Goal: Transaction & Acquisition: Purchase product/service

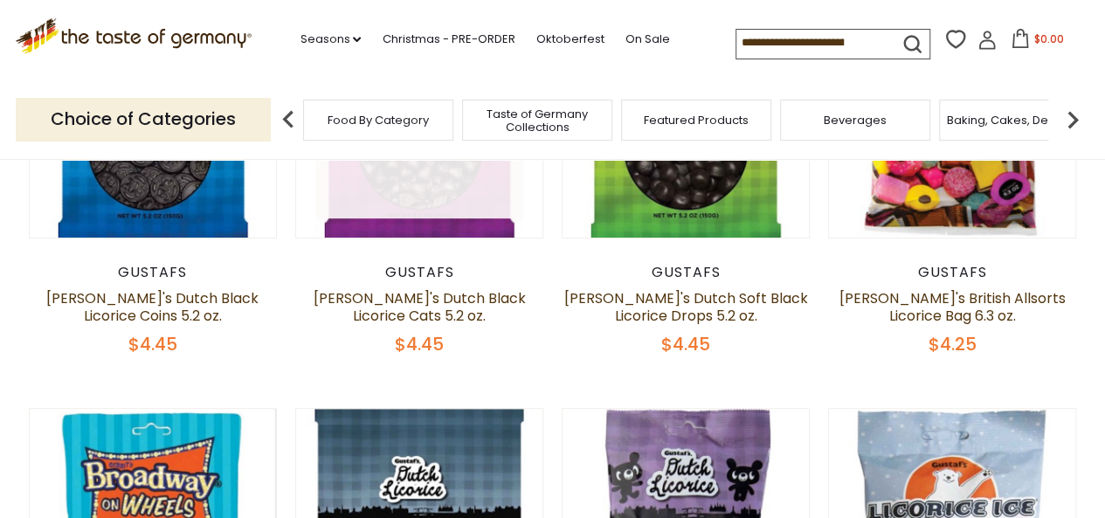
scroll to position [292, 0]
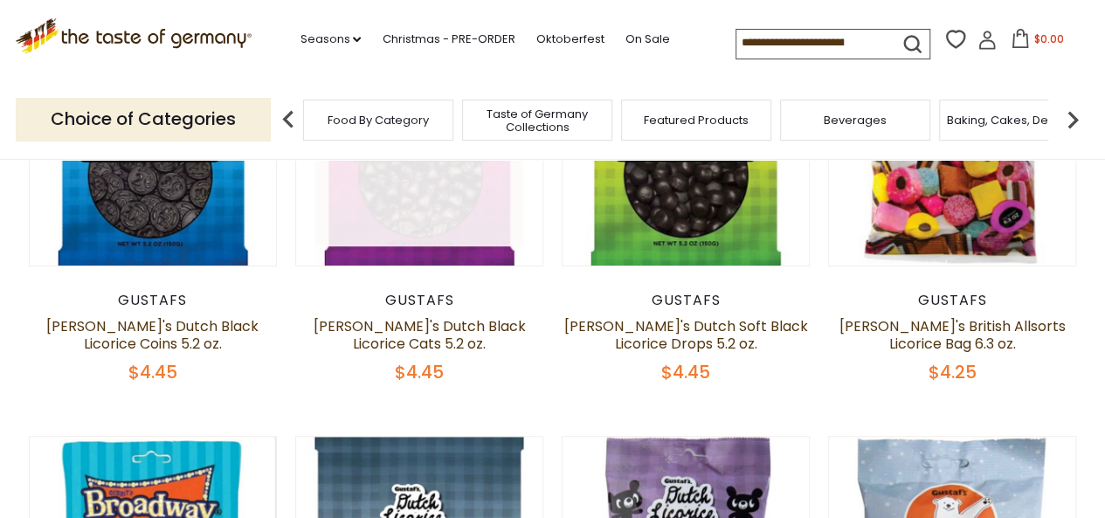
click at [382, 244] on link at bounding box center [419, 142] width 208 height 208
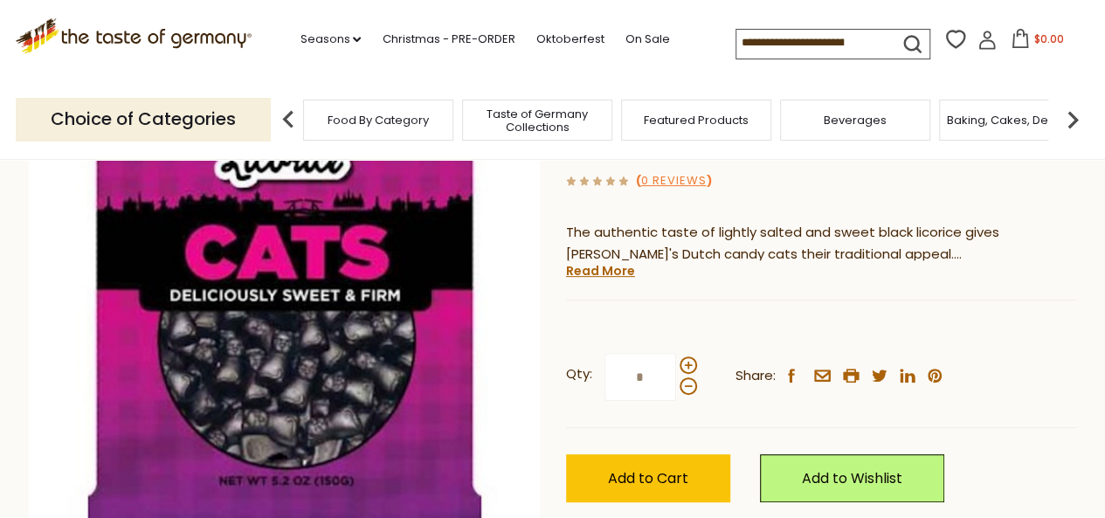
scroll to position [262, 0]
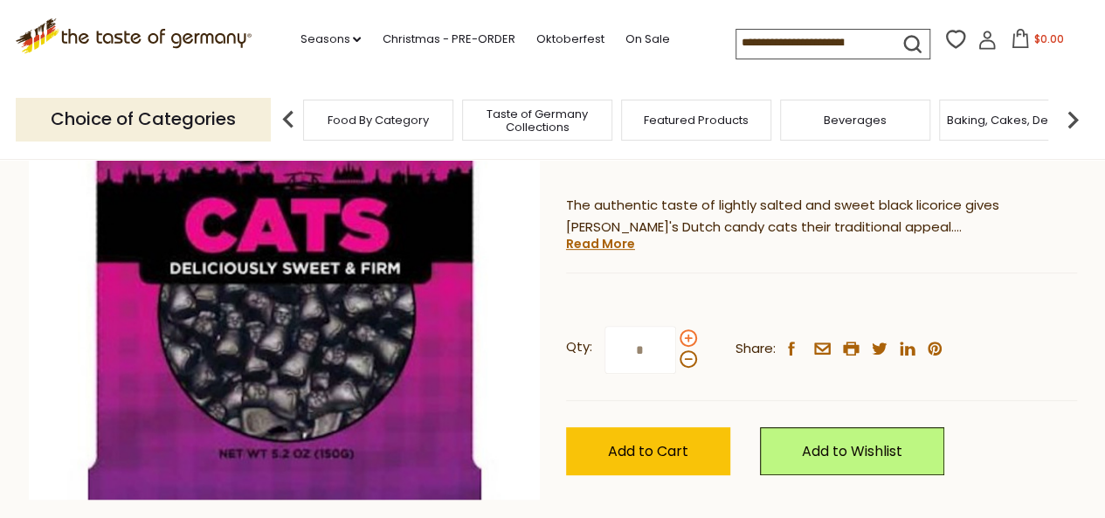
click at [690, 342] on span at bounding box center [687, 337] width 17 height 17
click at [676, 342] on input "*" at bounding box center [640, 350] width 72 height 48
click at [690, 341] on span at bounding box center [687, 337] width 17 height 17
click at [676, 341] on input "*" at bounding box center [640, 350] width 72 height 48
click at [683, 369] on label "Qty: *" at bounding box center [631, 350] width 131 height 48
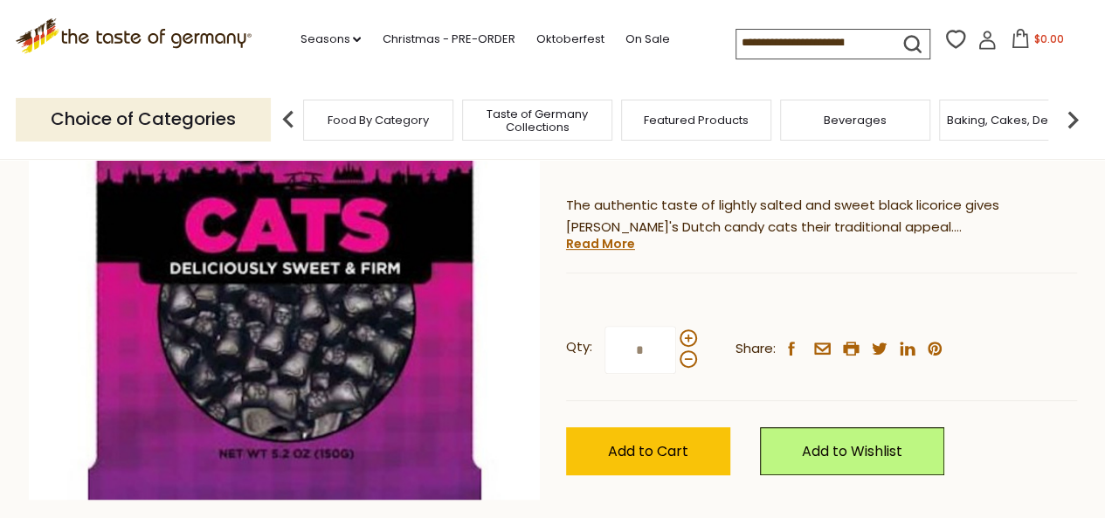
click at [676, 369] on input "*" at bounding box center [640, 350] width 72 height 48
click at [684, 358] on span at bounding box center [687, 358] width 17 height 17
click at [676, 358] on input "*" at bounding box center [640, 350] width 72 height 48
type input "*"
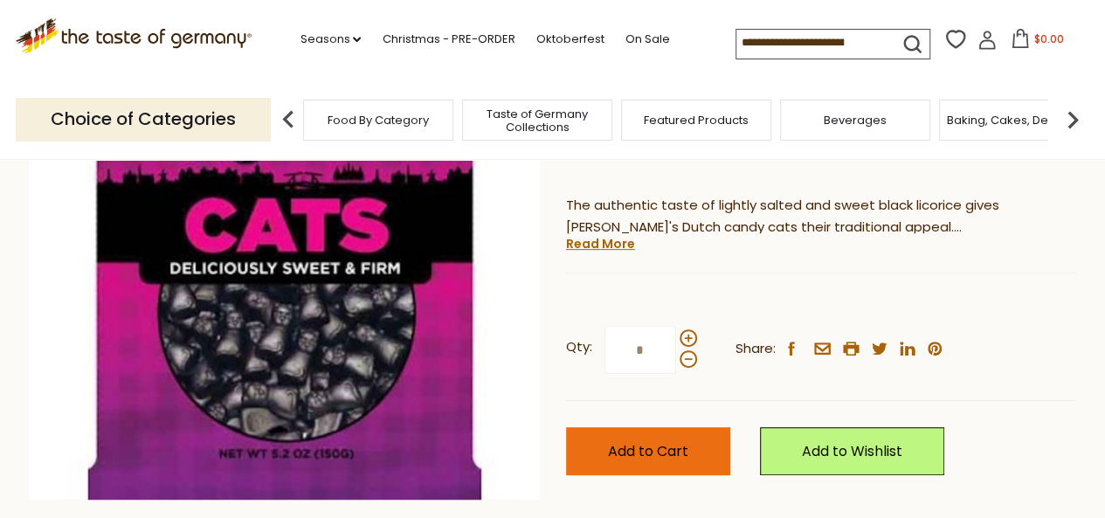
click at [672, 460] on span "Add to Cart" at bounding box center [648, 451] width 80 height 20
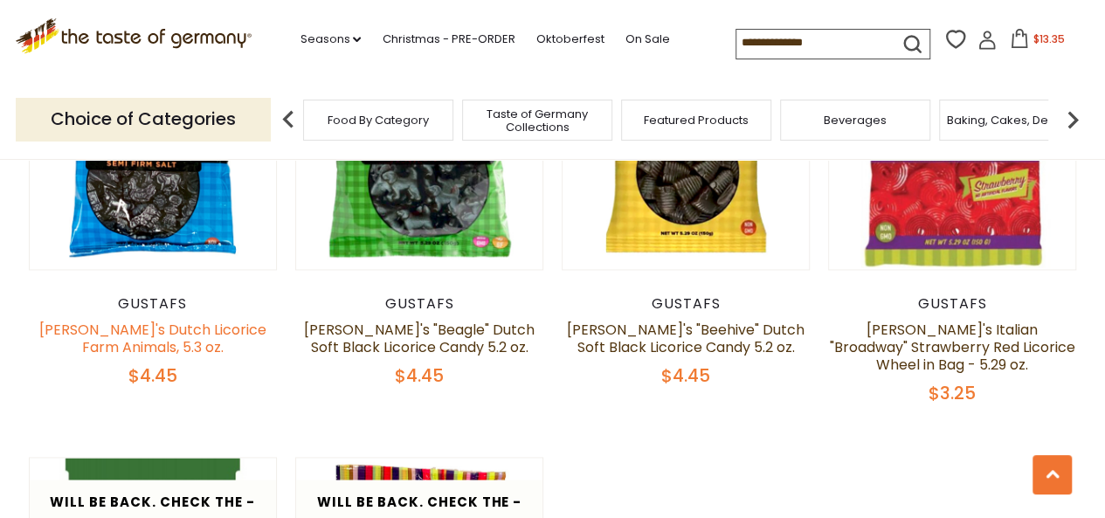
scroll to position [1143, 0]
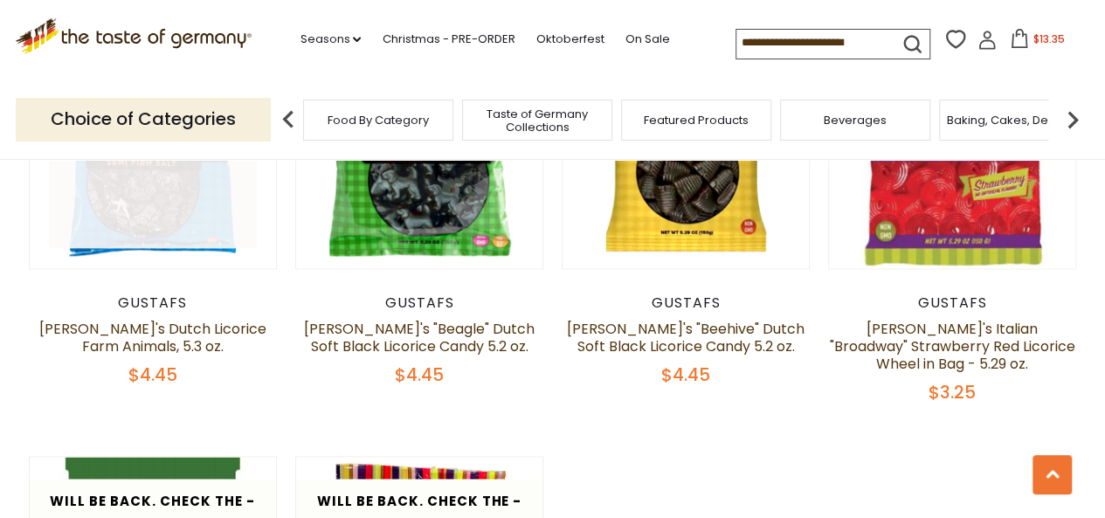
click at [161, 196] on link at bounding box center [153, 145] width 208 height 208
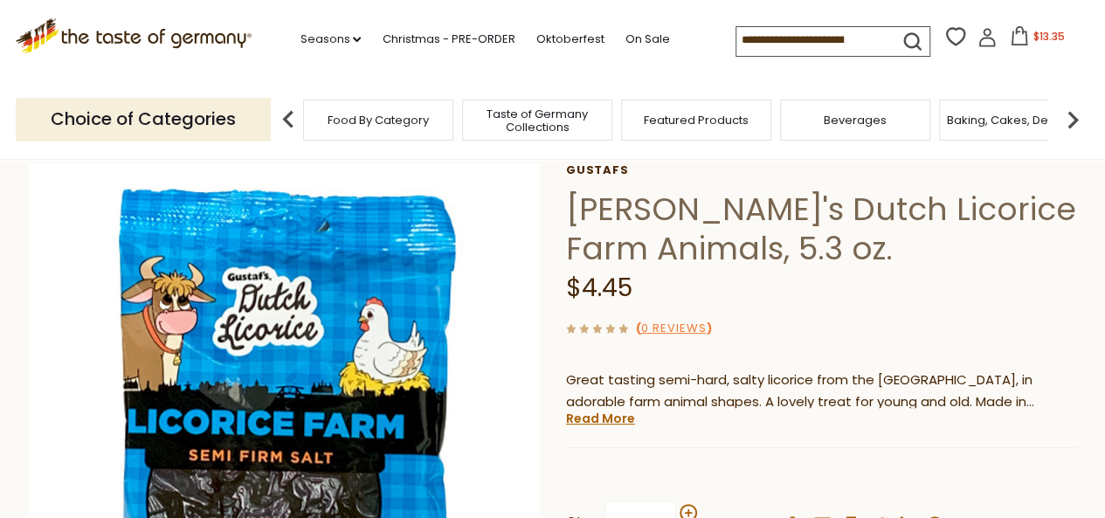
scroll to position [175, 0]
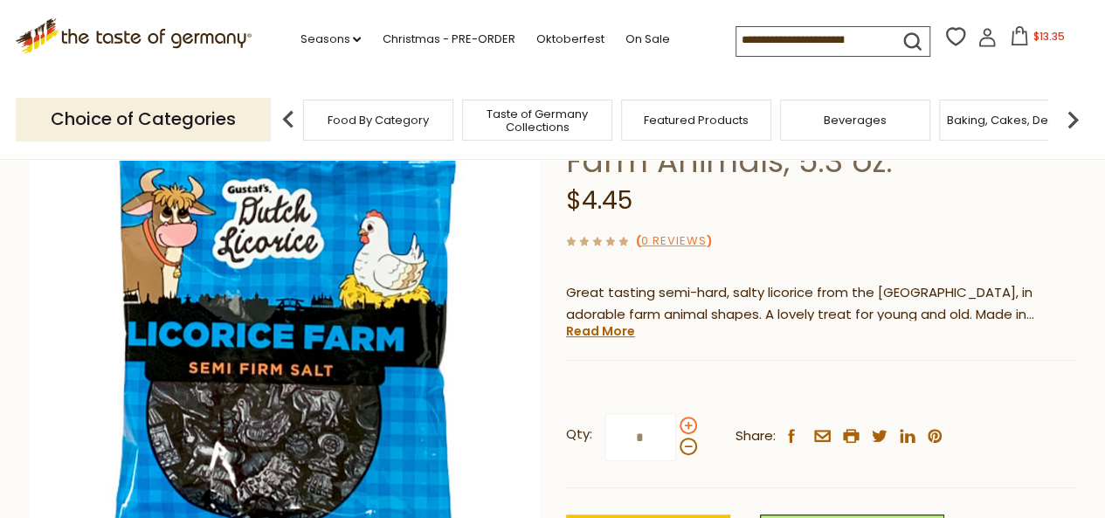
click at [684, 425] on span at bounding box center [687, 425] width 17 height 17
click at [676, 425] on input "*" at bounding box center [640, 437] width 72 height 48
drag, startPoint x: 648, startPoint y: 439, endPoint x: 617, endPoint y: 441, distance: 31.5
click at [617, 441] on input "*" at bounding box center [640, 437] width 72 height 48
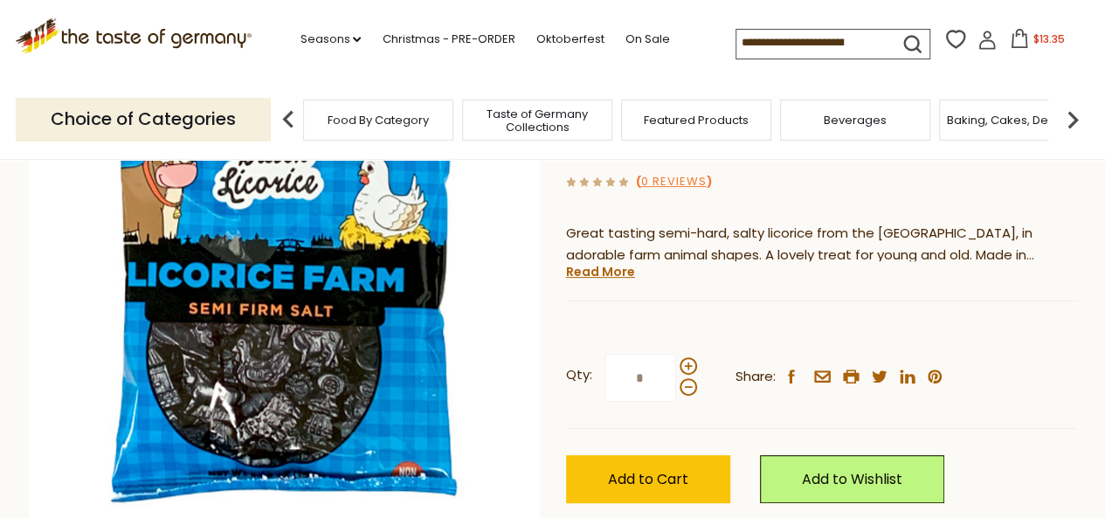
scroll to position [262, 0]
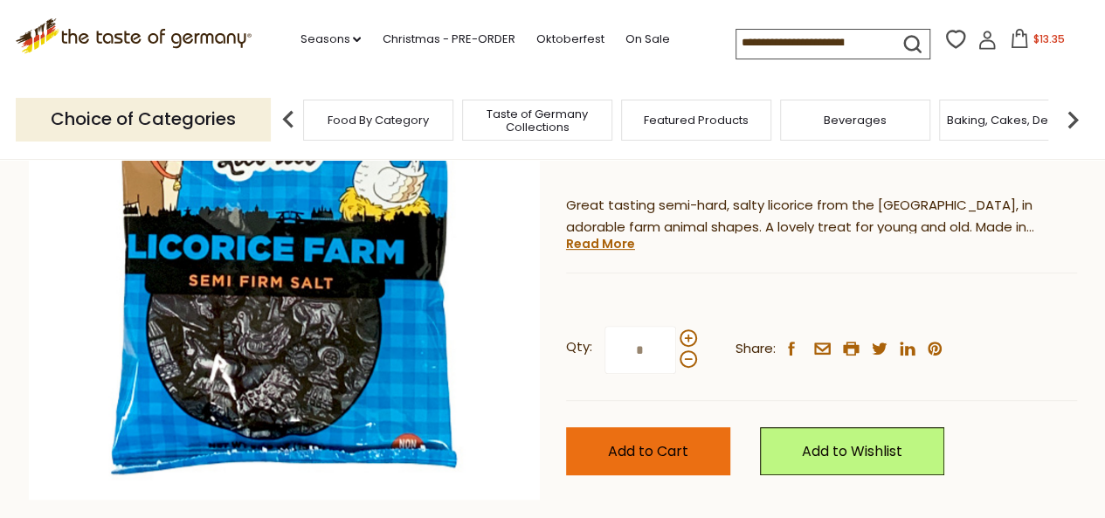
type input "*"
click at [597, 443] on button "Add to Cart" at bounding box center [648, 451] width 164 height 48
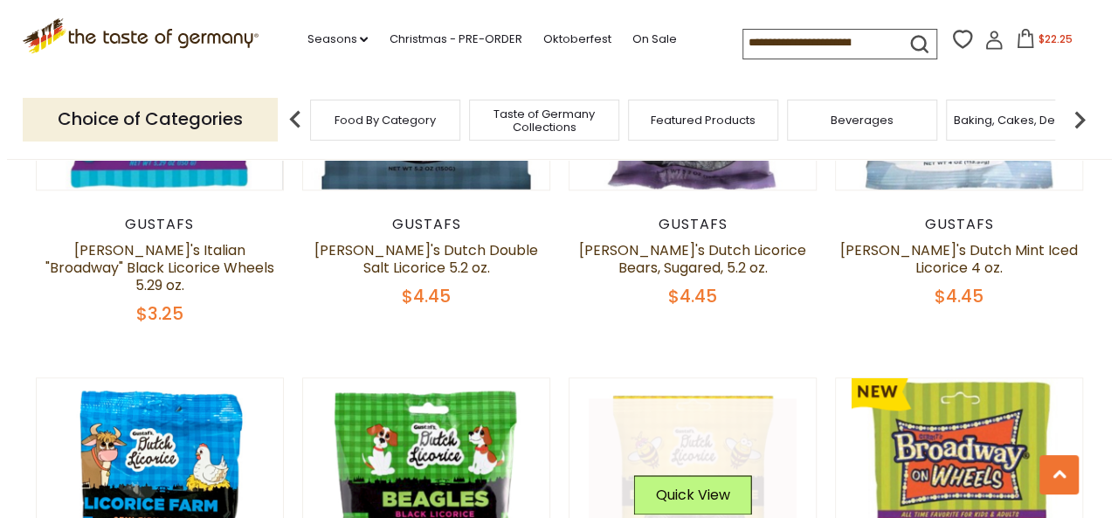
scroll to position [961, 0]
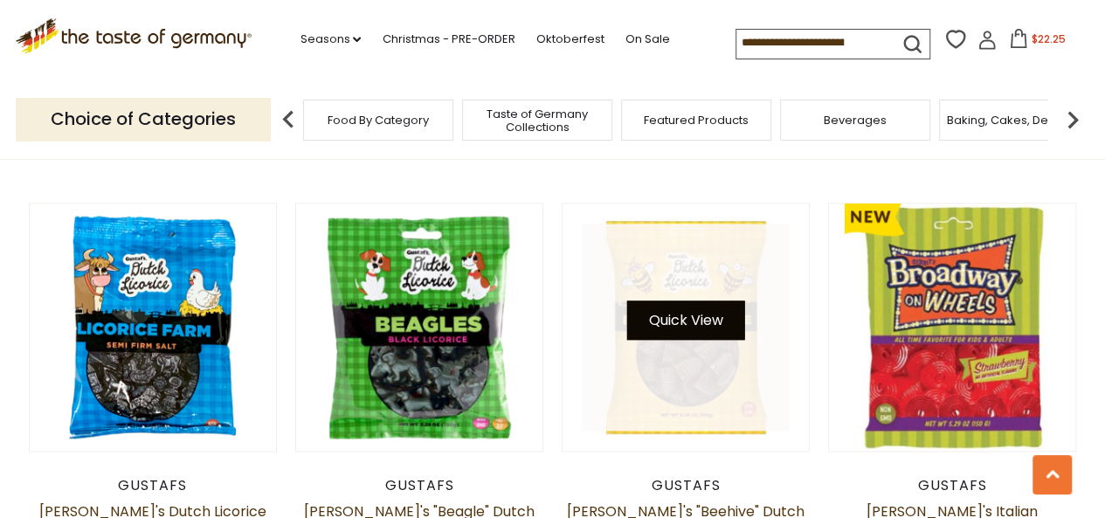
click at [700, 308] on button "Quick View" at bounding box center [686, 319] width 118 height 39
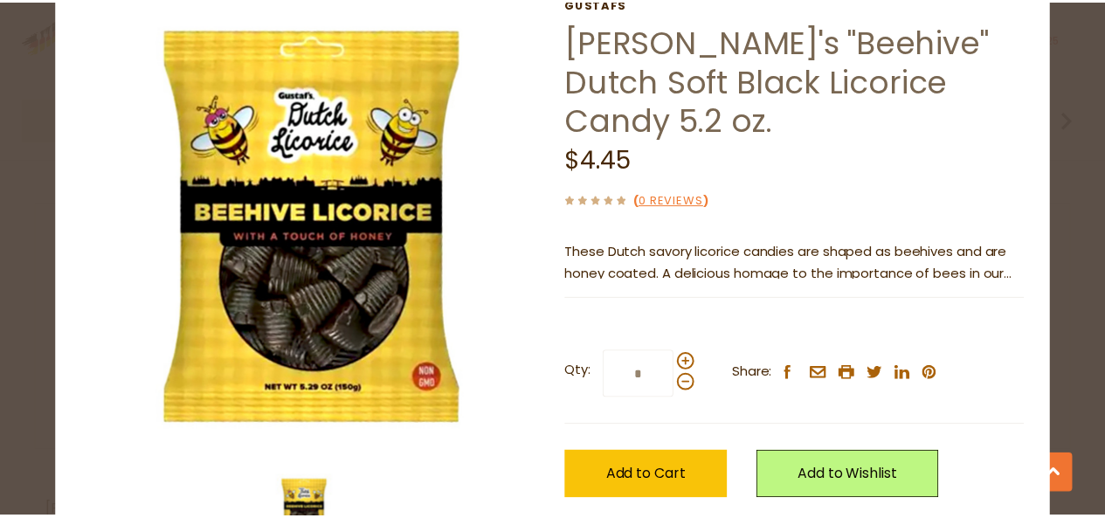
scroll to position [154, 0]
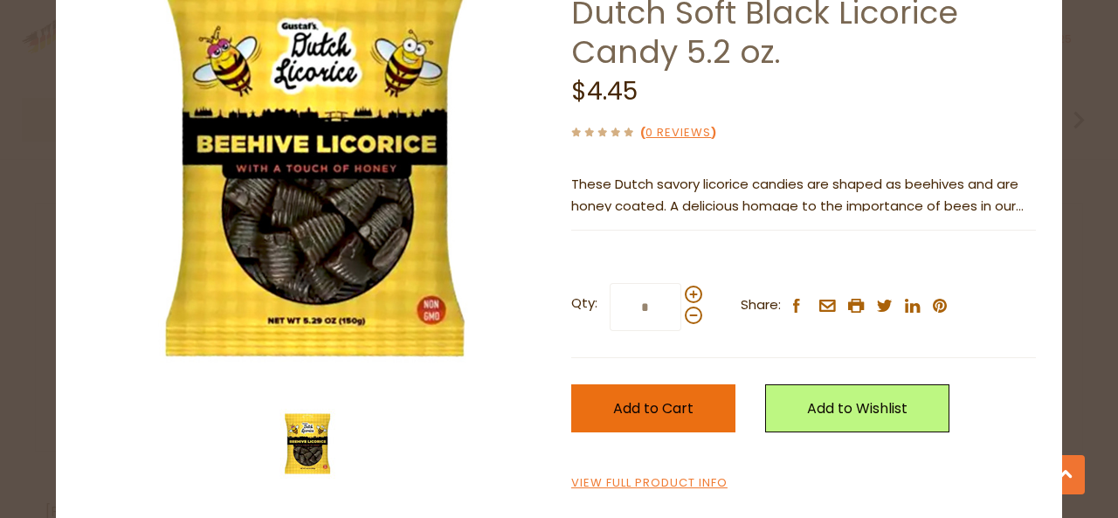
click at [649, 398] on span "Add to Cart" at bounding box center [653, 408] width 80 height 20
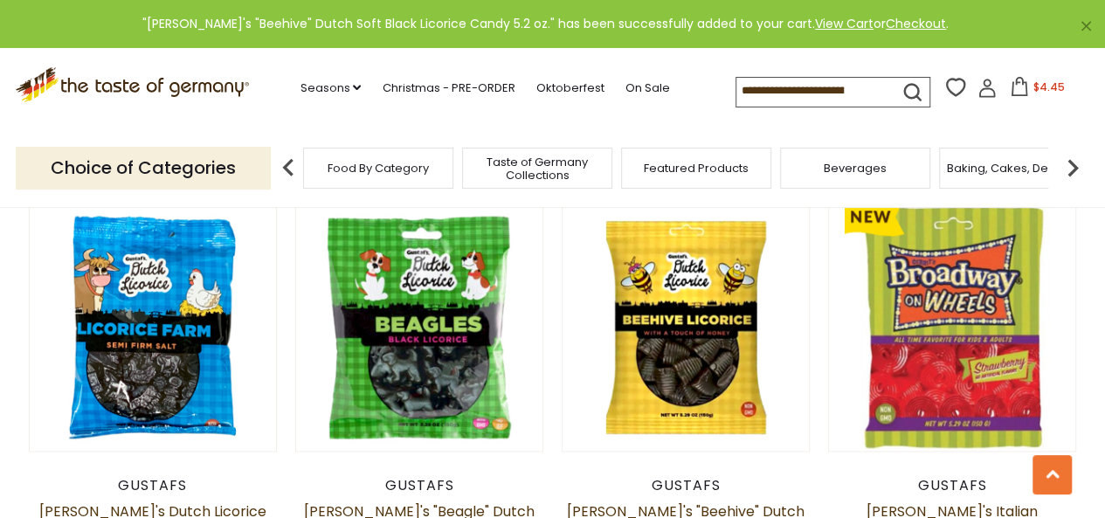
click at [1042, 83] on span "$4.45" at bounding box center [1047, 86] width 31 height 15
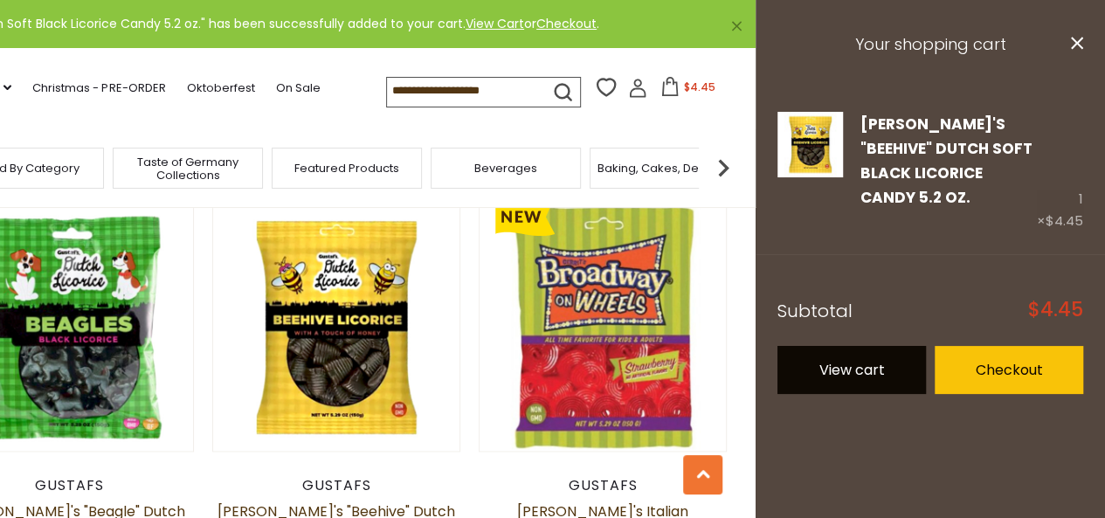
click at [817, 346] on link "View cart" at bounding box center [851, 370] width 148 height 48
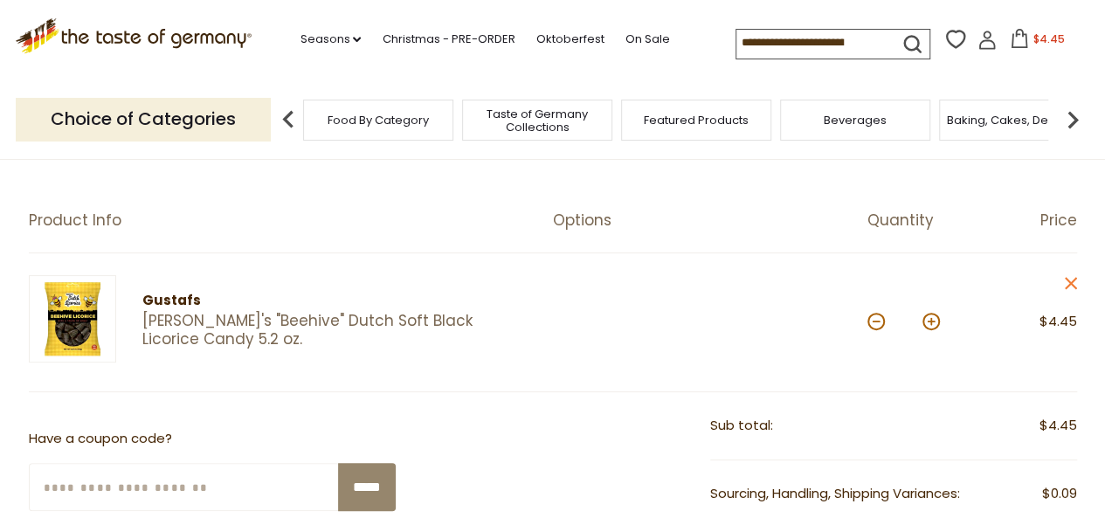
scroll to position [87, 0]
